Goal: Transaction & Acquisition: Book appointment/travel/reservation

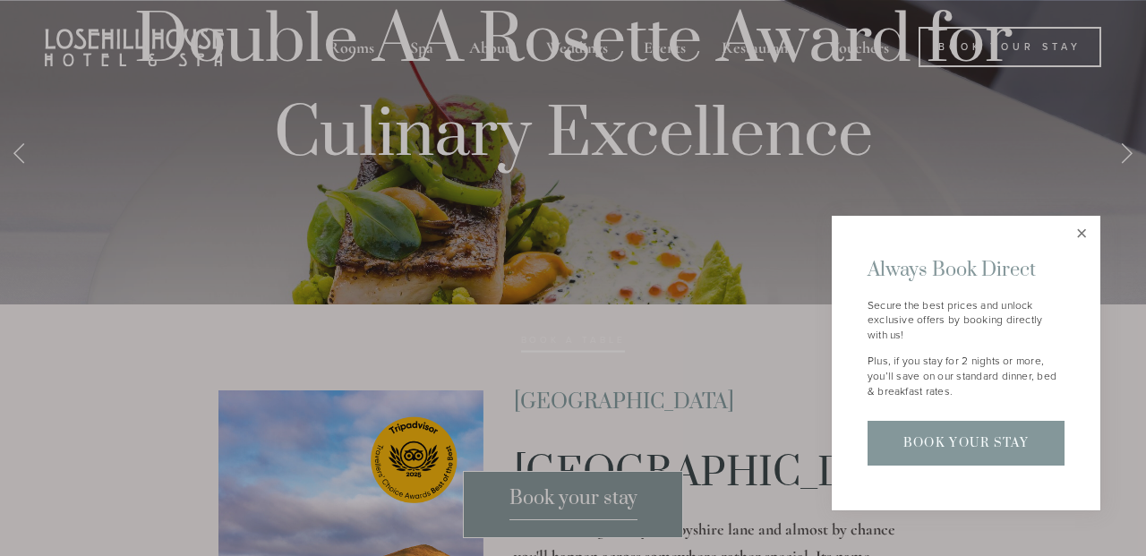
click at [1086, 236] on link "Close" at bounding box center [1082, 234] width 31 height 31
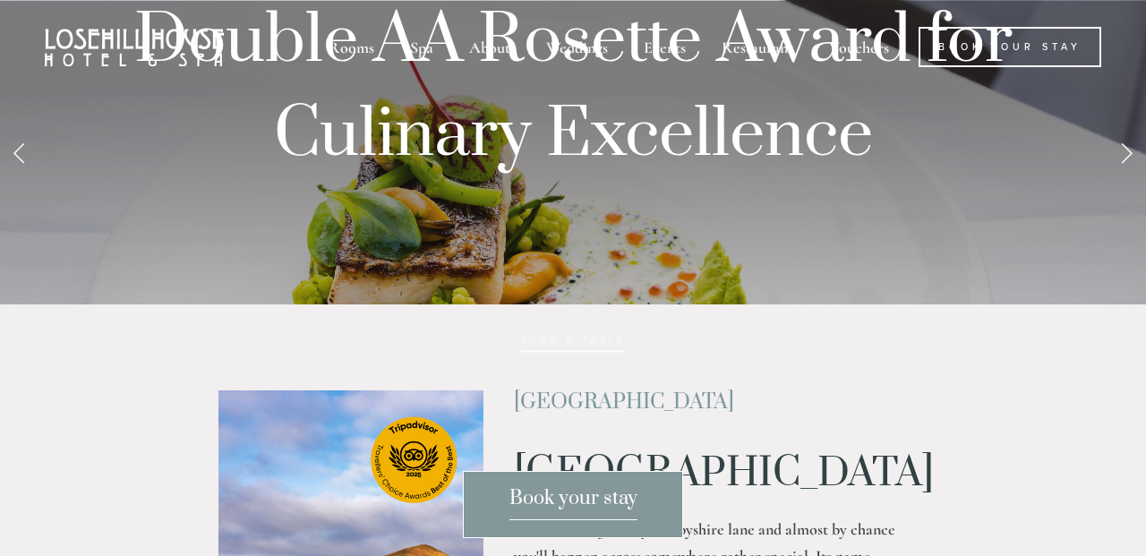
click at [558, 501] on span "Book your stay" at bounding box center [574, 503] width 128 height 34
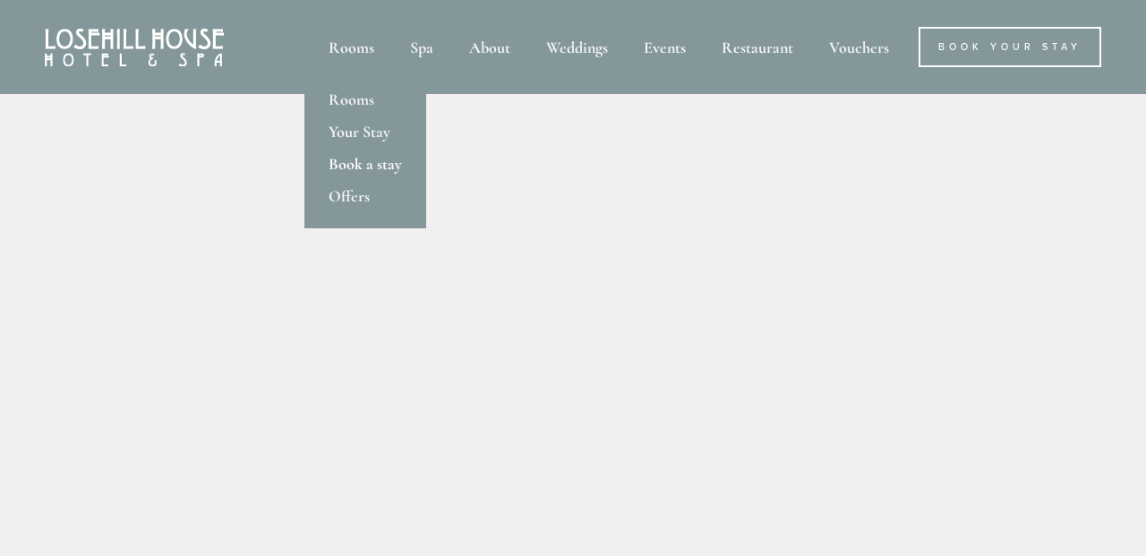
click at [360, 167] on link "Book a stay" at bounding box center [366, 164] width 122 height 32
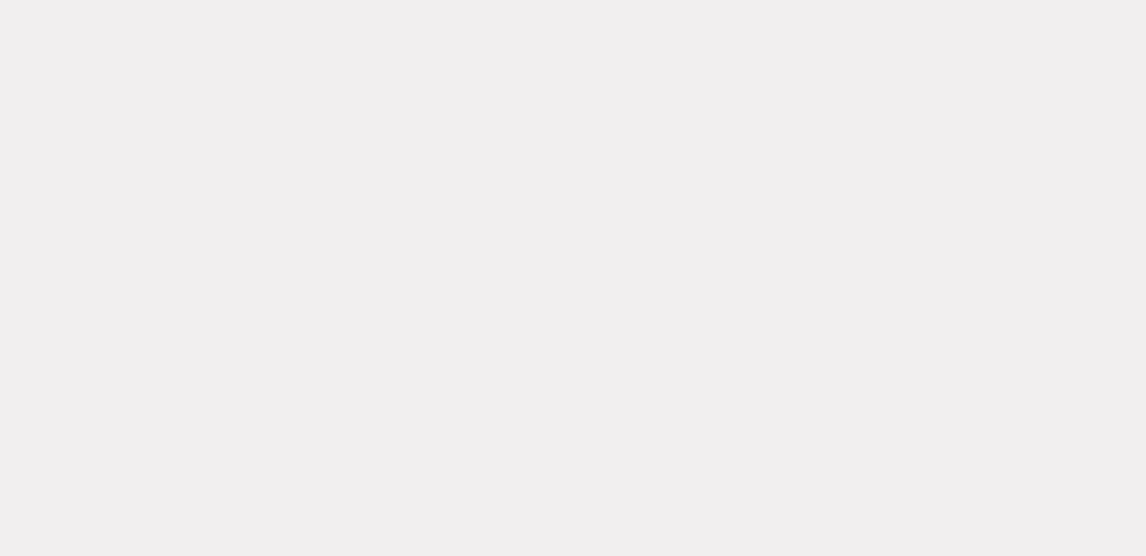
scroll to position [997, 0]
